Goal: Task Accomplishment & Management: Complete application form

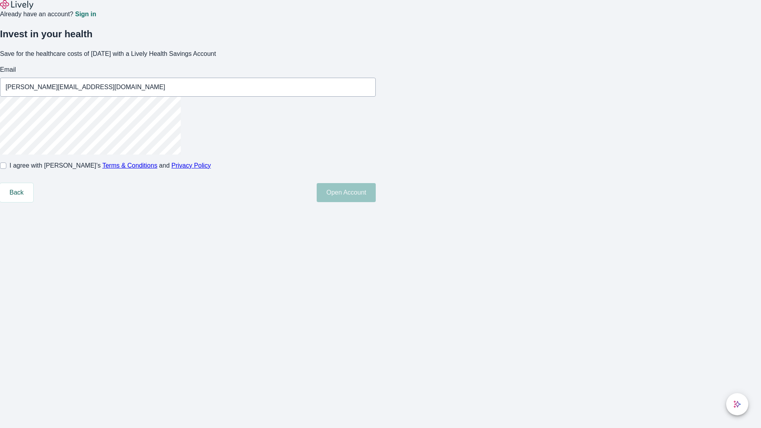
click at [6, 169] on input "I agree with Lively’s Terms & Conditions and Privacy Policy" at bounding box center [3, 165] width 6 height 6
checkbox input "true"
click at [376, 202] on button "Open Account" at bounding box center [346, 192] width 59 height 19
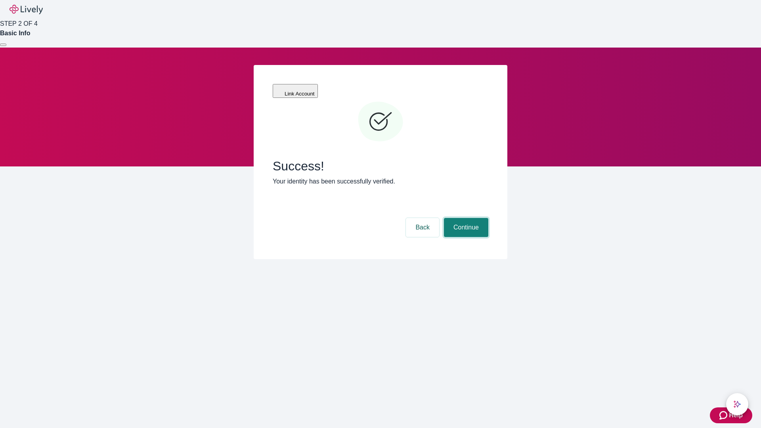
click at [465, 218] on button "Continue" at bounding box center [466, 227] width 44 height 19
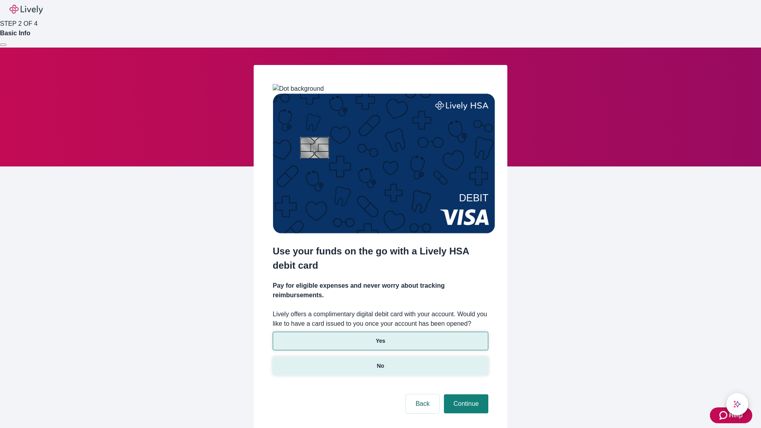
click at [380, 362] on p "No" at bounding box center [381, 366] width 8 height 8
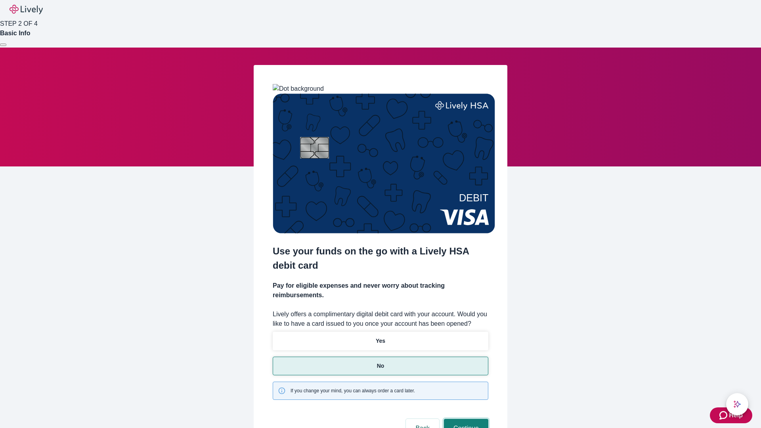
click at [465, 419] on button "Continue" at bounding box center [466, 428] width 44 height 19
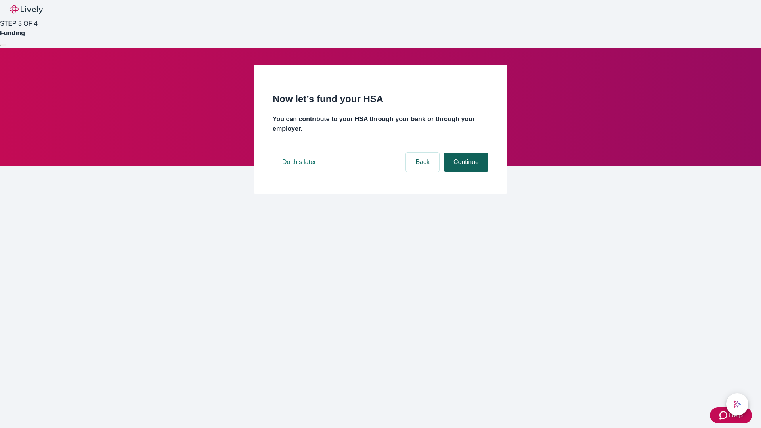
click at [465, 172] on button "Continue" at bounding box center [466, 162] width 44 height 19
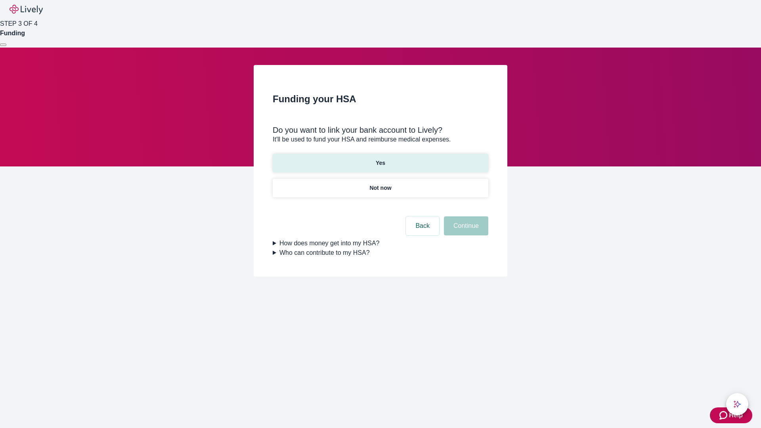
click at [380, 159] on p "Yes" at bounding box center [381, 163] width 10 height 8
click at [465, 216] on button "Continue" at bounding box center [466, 225] width 44 height 19
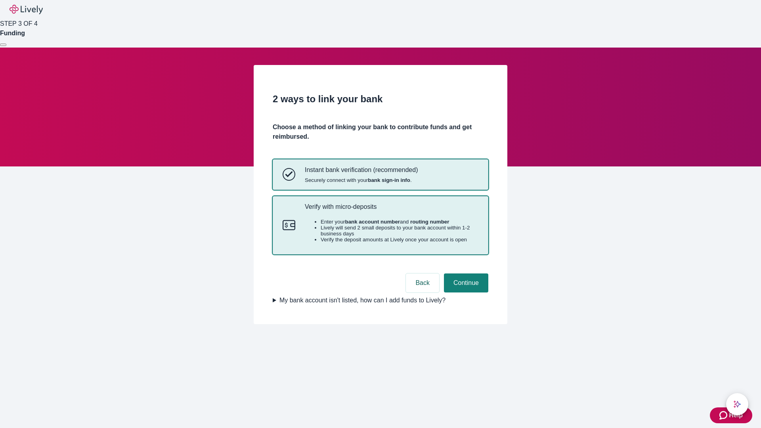
click at [391, 210] on p "Verify with micro-deposits" at bounding box center [392, 207] width 174 height 8
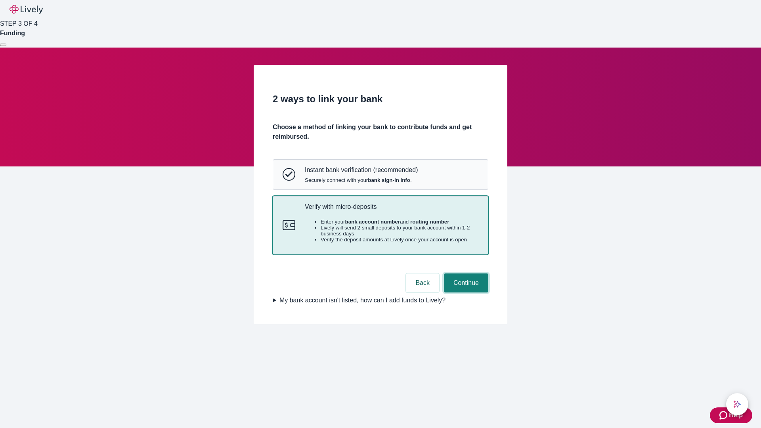
click at [465, 292] on button "Continue" at bounding box center [466, 282] width 44 height 19
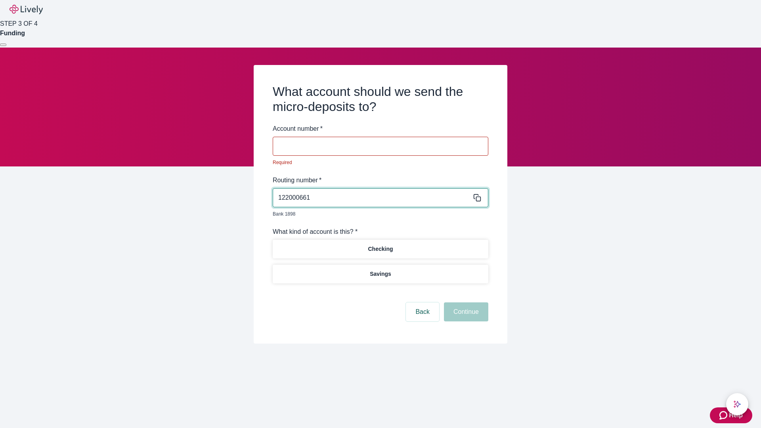
type input "122000661"
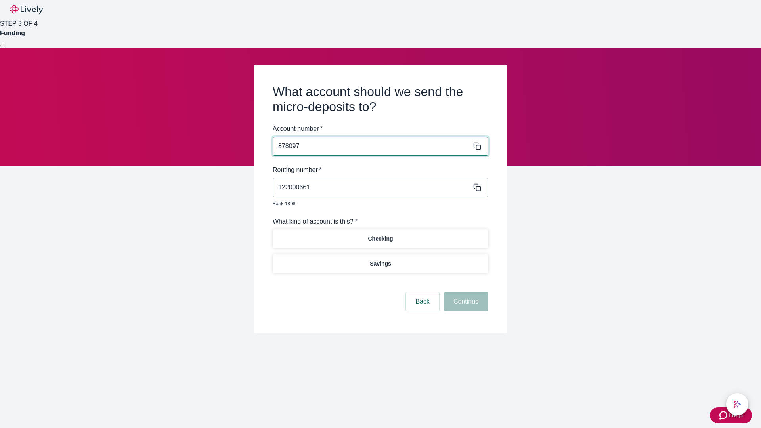
type input "878097"
click at [380, 235] on p "Checking" at bounding box center [380, 239] width 25 height 8
click at [465, 292] on button "Continue" at bounding box center [466, 301] width 44 height 19
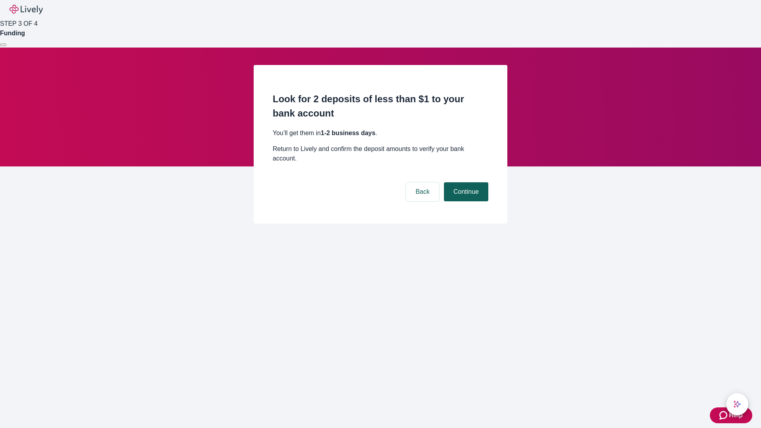
click at [465, 182] on button "Continue" at bounding box center [466, 191] width 44 height 19
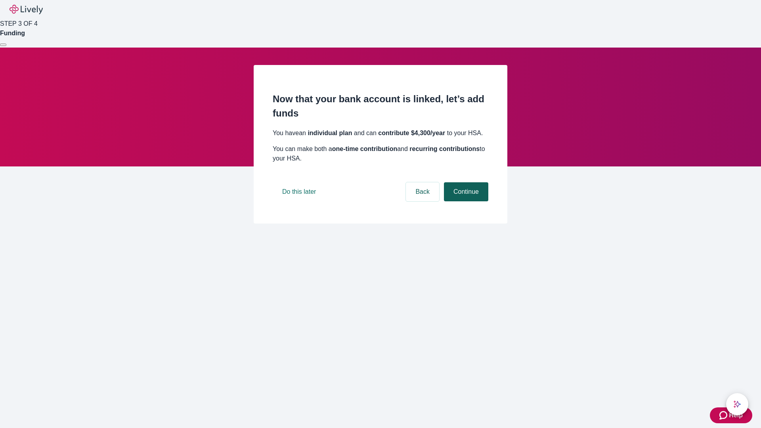
click at [465, 201] on button "Continue" at bounding box center [466, 191] width 44 height 19
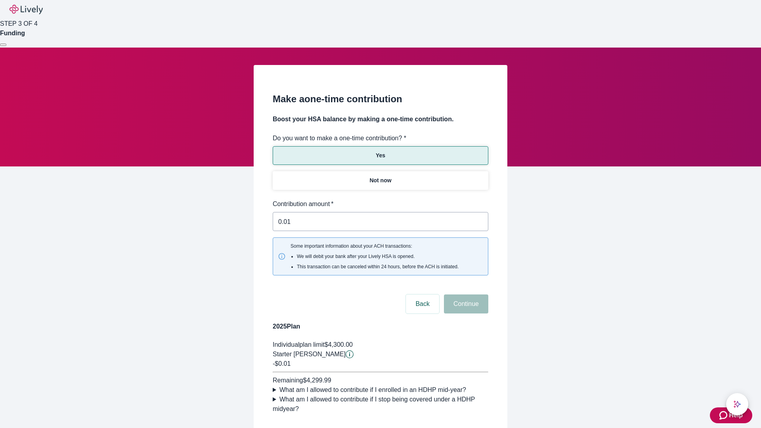
type input "0.01"
click at [465, 294] on button "Continue" at bounding box center [466, 303] width 44 height 19
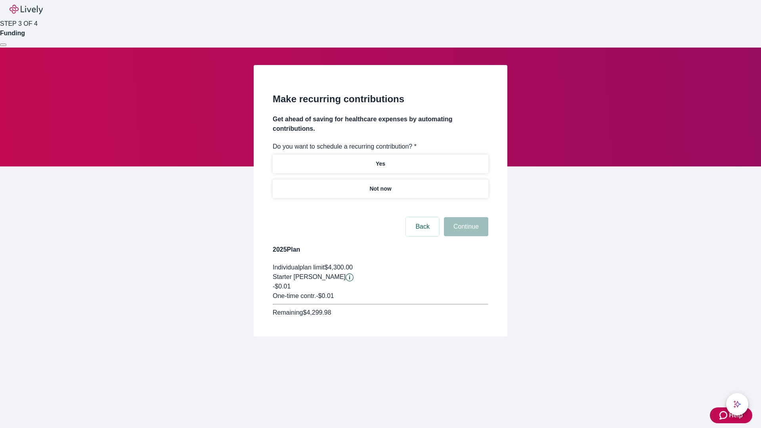
click at [380, 185] on p "Not now" at bounding box center [380, 189] width 22 height 8
click at [465, 217] on button "Continue" at bounding box center [466, 226] width 44 height 19
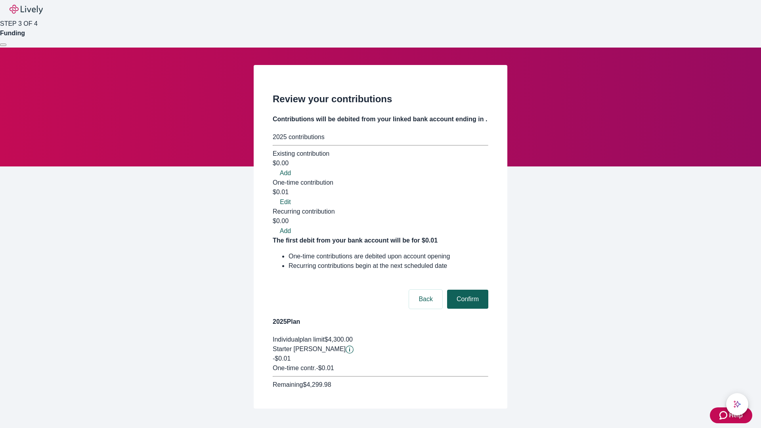
click at [466, 290] on button "Confirm" at bounding box center [467, 299] width 41 height 19
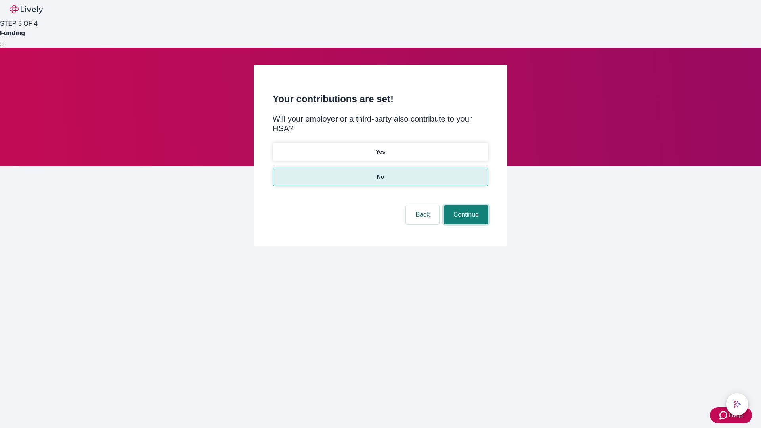
click at [465, 205] on button "Continue" at bounding box center [466, 214] width 44 height 19
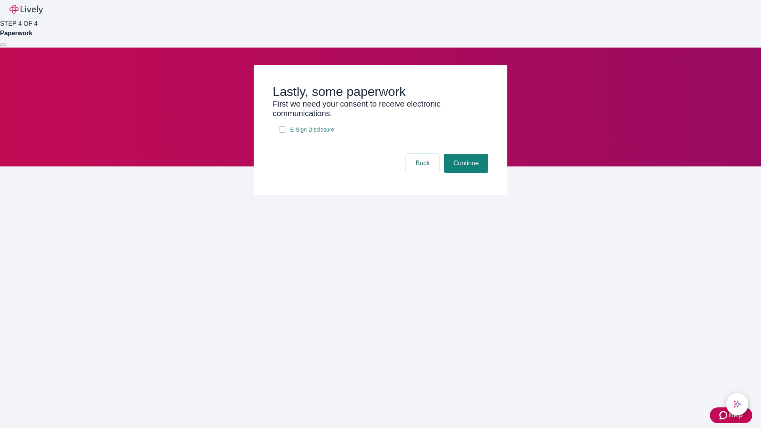
click at [282, 133] on input "E-Sign Disclosure" at bounding box center [282, 129] width 6 height 6
checkbox input "true"
click at [465, 173] on button "Continue" at bounding box center [466, 163] width 44 height 19
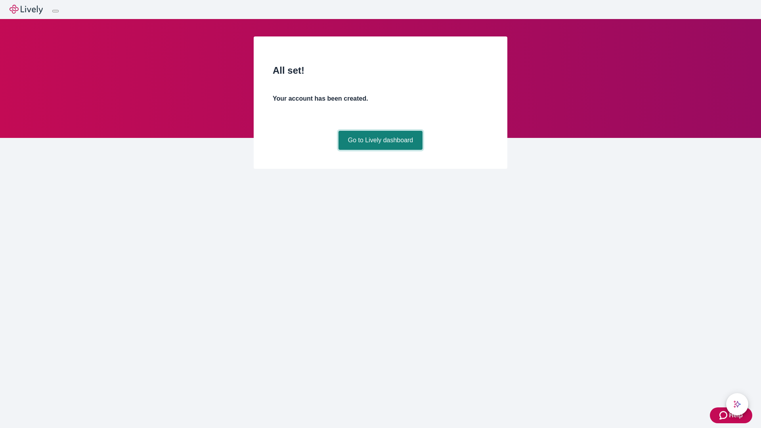
click at [380, 150] on link "Go to Lively dashboard" at bounding box center [380, 140] width 84 height 19
